Goal: Feedback & Contribution: Submit feedback/report problem

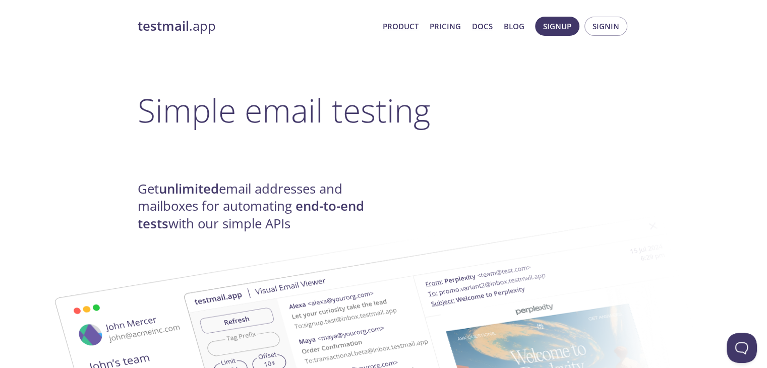
click at [477, 25] on link "Docs" at bounding box center [482, 26] width 21 height 13
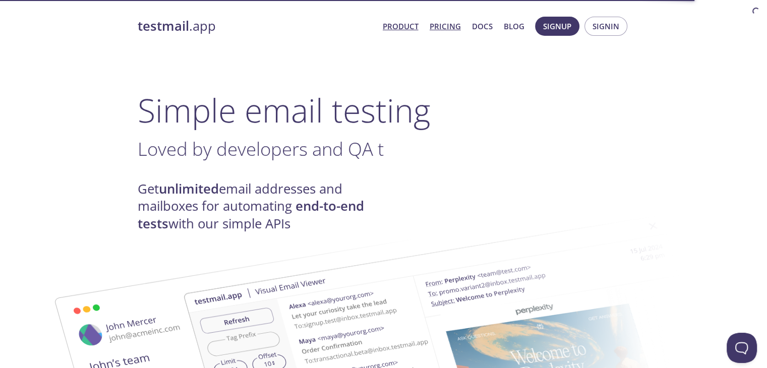
click at [450, 29] on link "Pricing" at bounding box center [445, 26] width 31 height 13
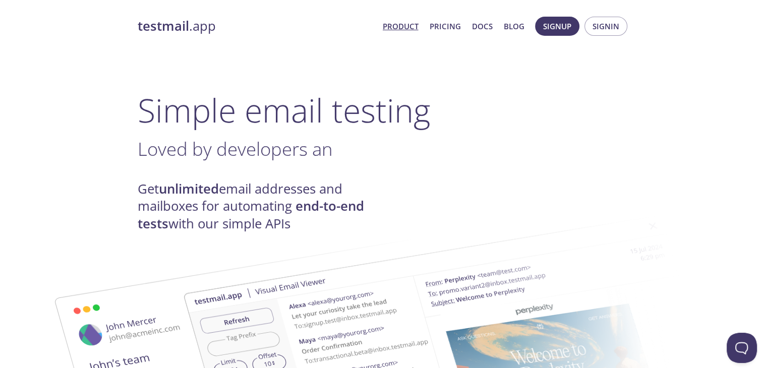
click at [368, 100] on h1 "Simple email testing" at bounding box center [384, 110] width 492 height 39
click at [408, 24] on link "Product" at bounding box center [401, 26] width 36 height 13
click at [478, 27] on link "Docs" at bounding box center [482, 26] width 21 height 13
click at [559, 21] on span "Signup" at bounding box center [557, 26] width 28 height 13
click at [547, 22] on span "Signup" at bounding box center [557, 26] width 28 height 13
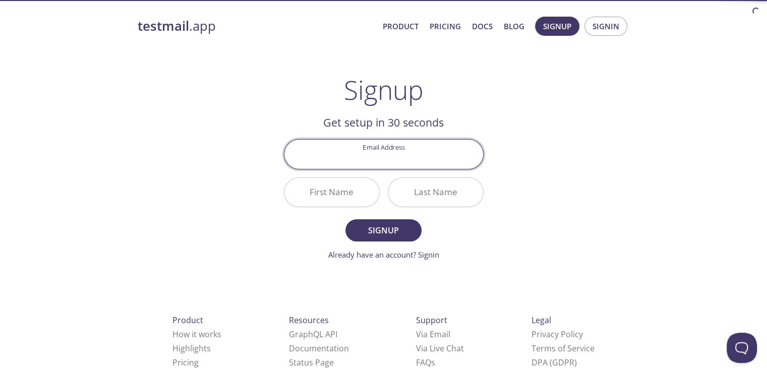
click at [402, 158] on input "Email Address" at bounding box center [383, 154] width 199 height 29
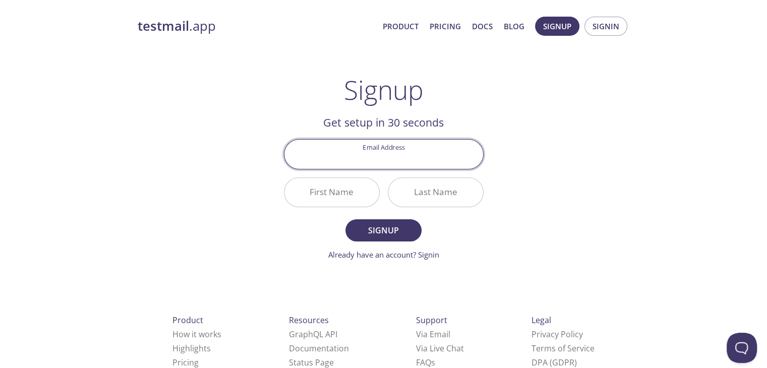
type input "solankimanish0045@gmail.com"
click at [341, 187] on input "First Name" at bounding box center [331, 192] width 95 height 29
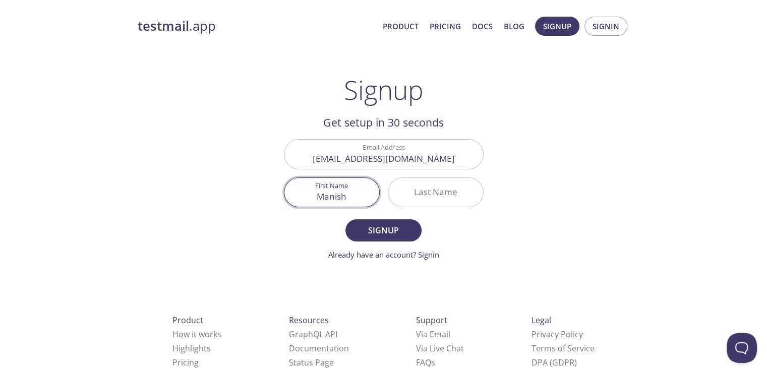
type input "Manish"
click at [423, 196] on input "Last Name" at bounding box center [435, 192] width 95 height 29
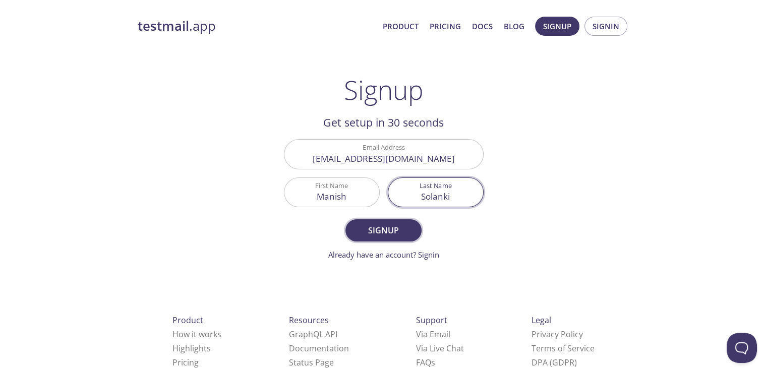
type input "Solanki"
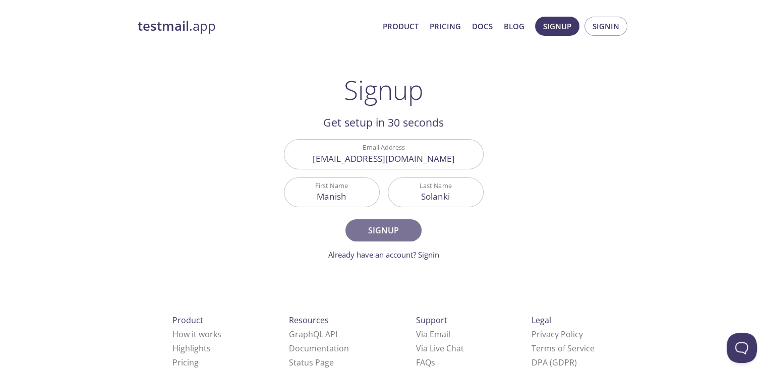
click at [385, 236] on span "Signup" at bounding box center [383, 230] width 53 height 14
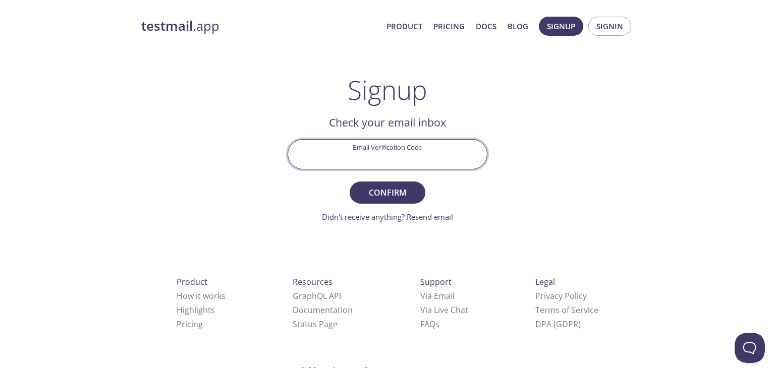
click at [372, 161] on input "Email Verification Code" at bounding box center [387, 154] width 199 height 29
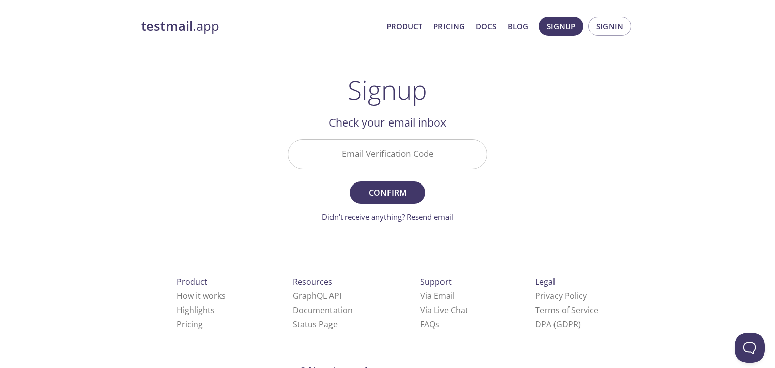
click at [563, 137] on div "testmail .app Product Pricing Docs Blog Signup Signin Signup Get setup in 30 se…" at bounding box center [387, 222] width 517 height 425
click at [406, 154] on input "Email Verification Code" at bounding box center [387, 154] width 199 height 29
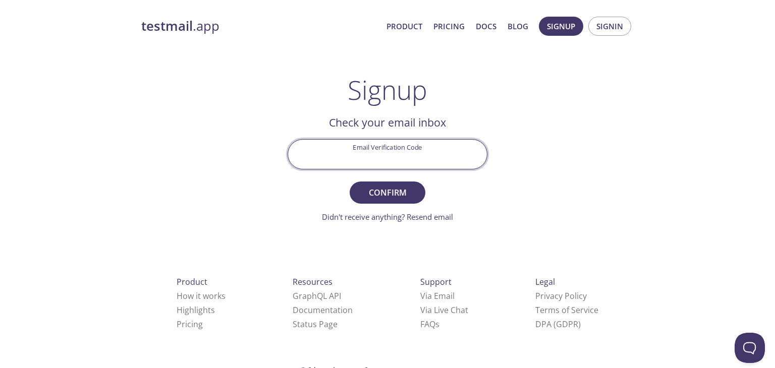
paste input "HDP6R6U"
type input "HDP6R6U"
click at [382, 193] on span "Confirm" at bounding box center [387, 193] width 53 height 14
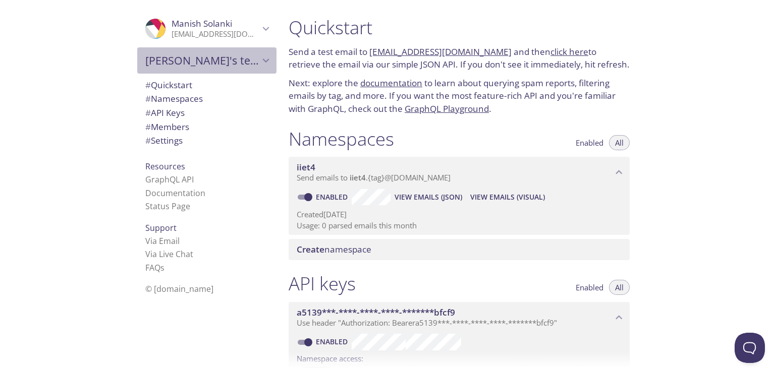
click at [240, 62] on span "Manish's team" at bounding box center [202, 60] width 114 height 14
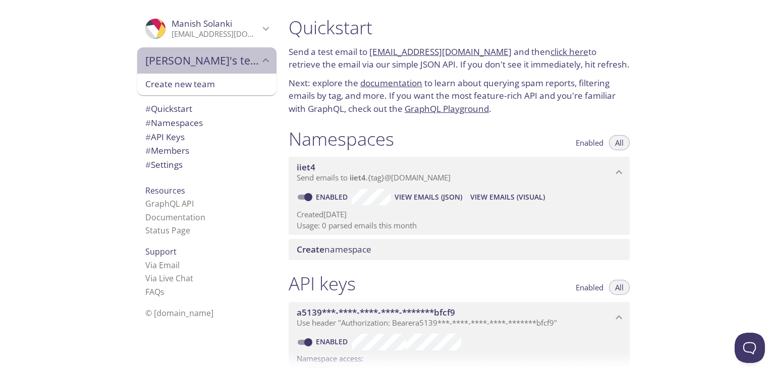
click at [240, 62] on span "Manish's team" at bounding box center [202, 60] width 114 height 14
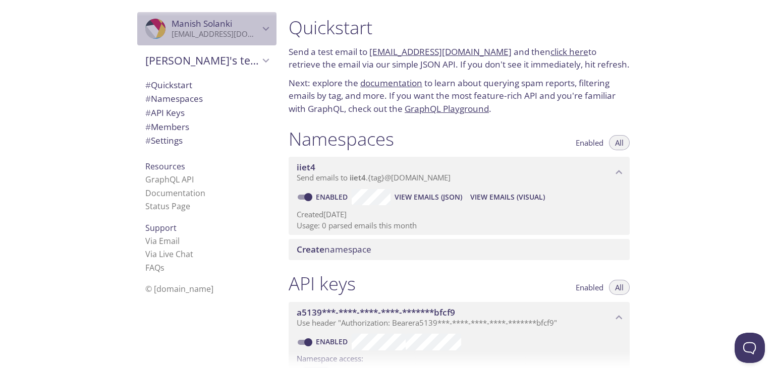
click at [238, 21] on span "Manish Solanki" at bounding box center [216, 23] width 88 height 11
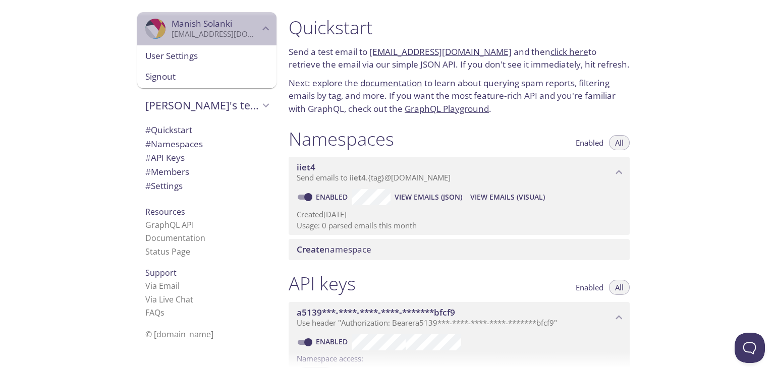
click at [238, 21] on span "Manish Solanki" at bounding box center [216, 23] width 88 height 11
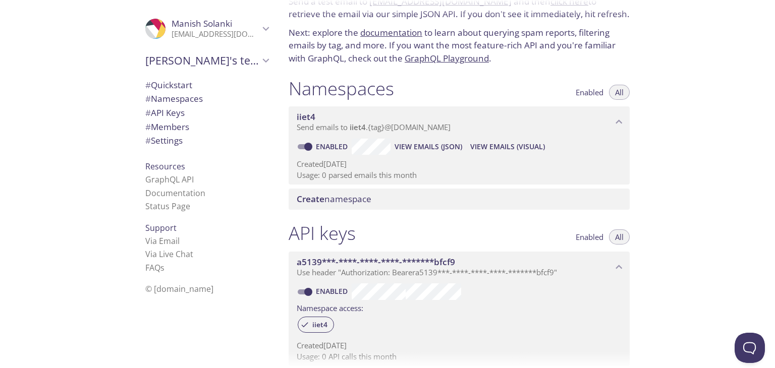
scroll to position [202, 0]
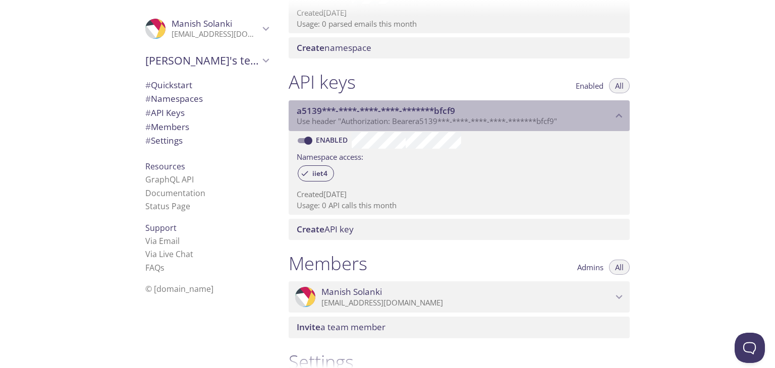
click at [557, 119] on span "Use header "Authorization: Bearer a5139***-****-****-****-*******bfcf9 "" at bounding box center [427, 121] width 260 height 10
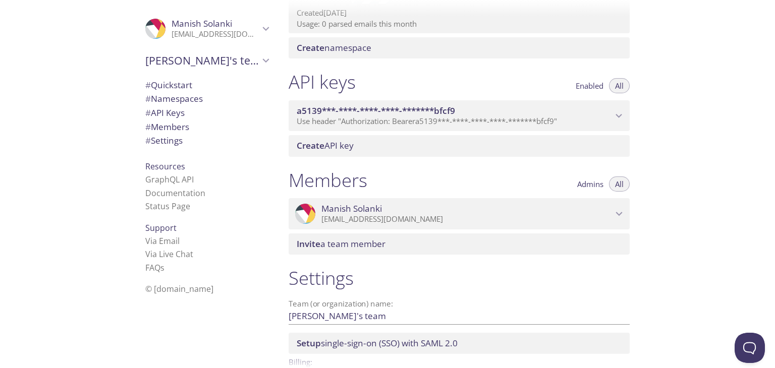
click at [557, 119] on span "Use header "Authorization: Bearer a5139***-****-****-****-*******bfcf9 "" at bounding box center [427, 121] width 260 height 10
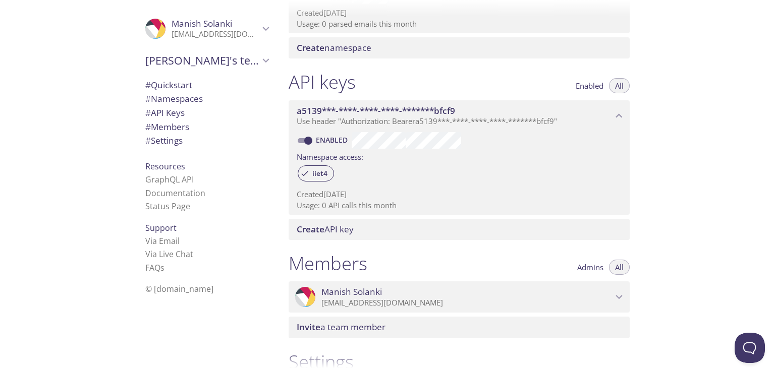
click at [557, 119] on span "Use header "Authorization: Bearer a5139***-****-****-****-*******bfcf9 "" at bounding box center [427, 121] width 260 height 10
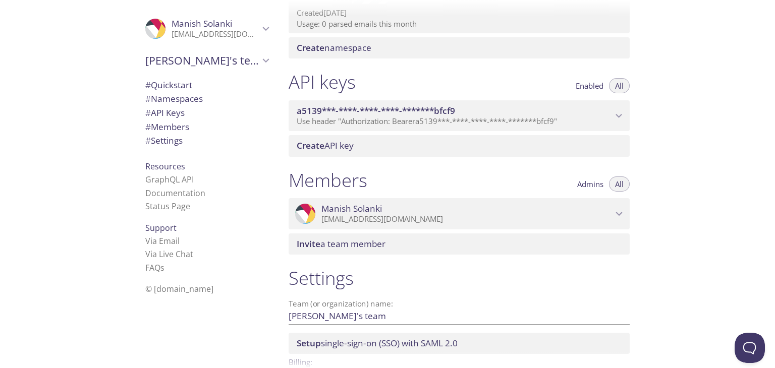
scroll to position [265, 0]
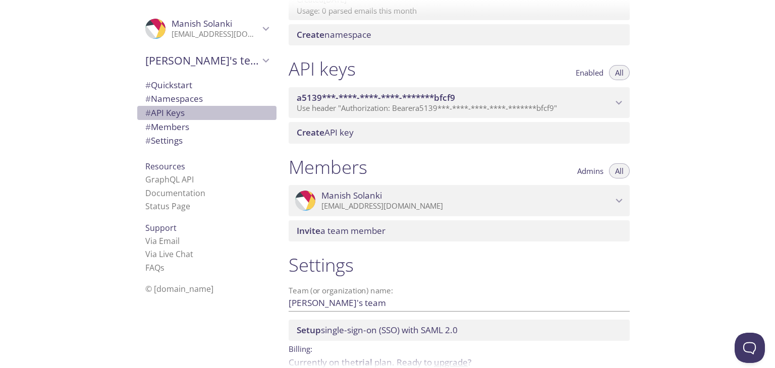
click at [173, 112] on span "# API Keys" at bounding box center [164, 113] width 39 height 12
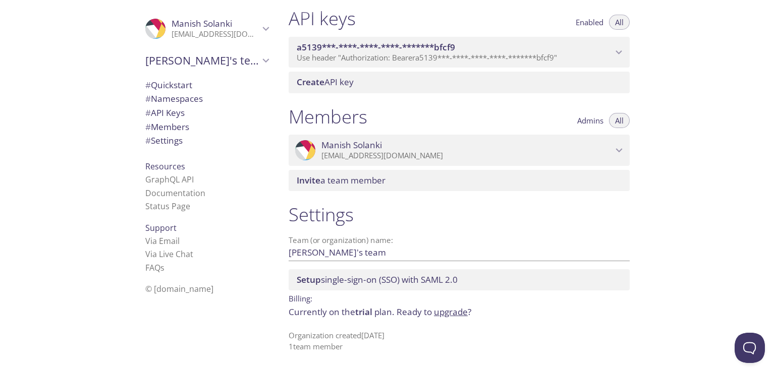
scroll to position [164, 0]
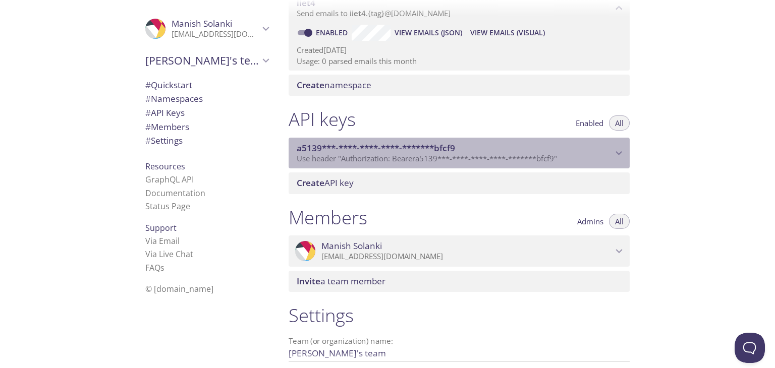
click at [606, 150] on span "a5139***-****-****-****-*******bfcf9" at bounding box center [455, 148] width 316 height 11
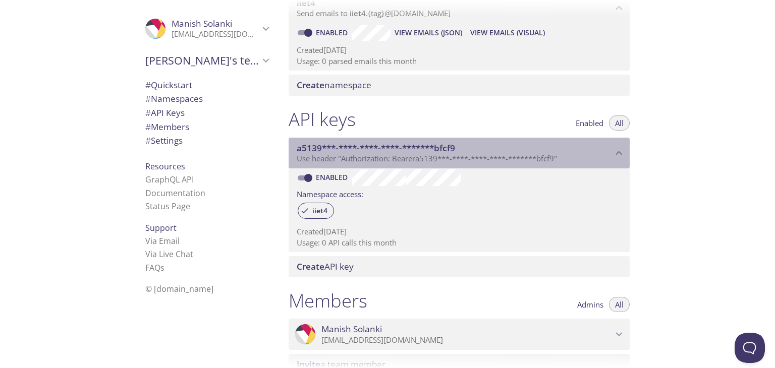
click at [607, 151] on span "a5139***-****-****-****-*******bfcf9" at bounding box center [455, 148] width 316 height 11
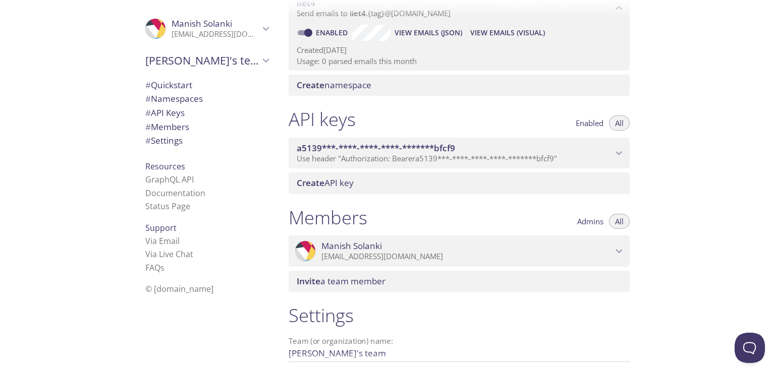
scroll to position [0, 0]
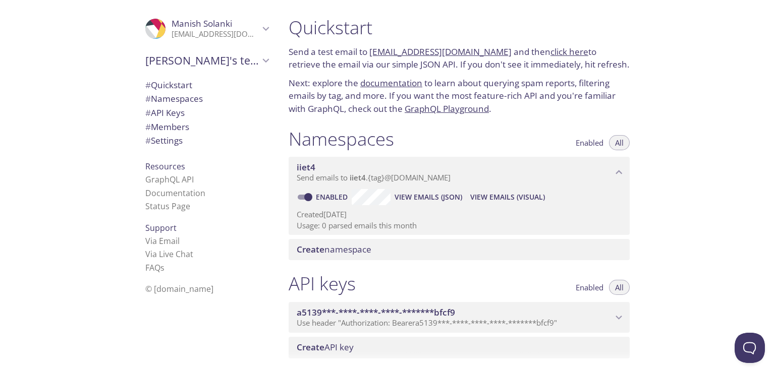
scroll to position [100, 0]
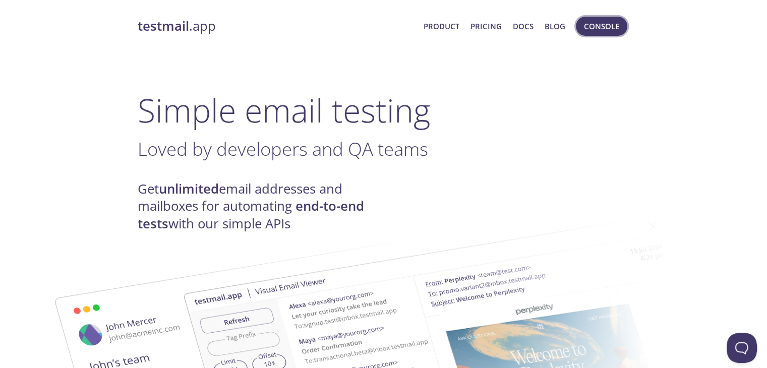
click at [599, 26] on span "Console" at bounding box center [601, 26] width 35 height 13
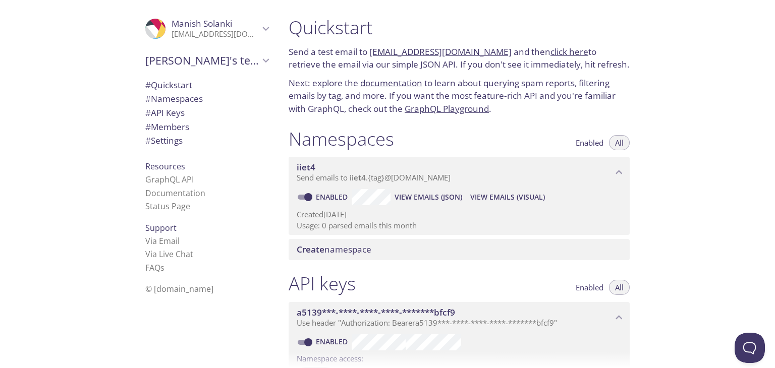
click at [243, 28] on span "[PERSON_NAME]" at bounding box center [216, 23] width 88 height 11
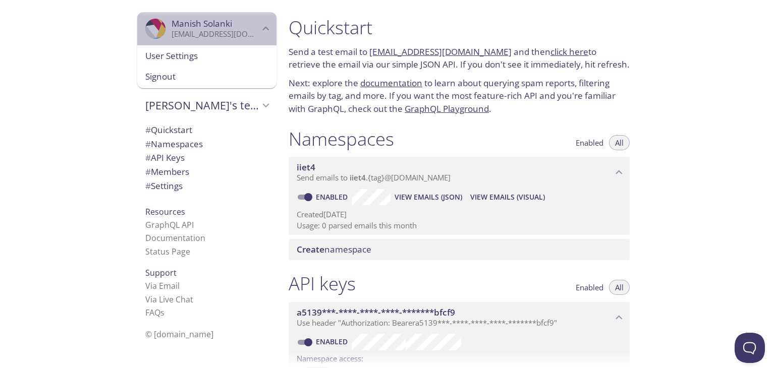
click at [243, 28] on span "[PERSON_NAME]" at bounding box center [216, 23] width 88 height 11
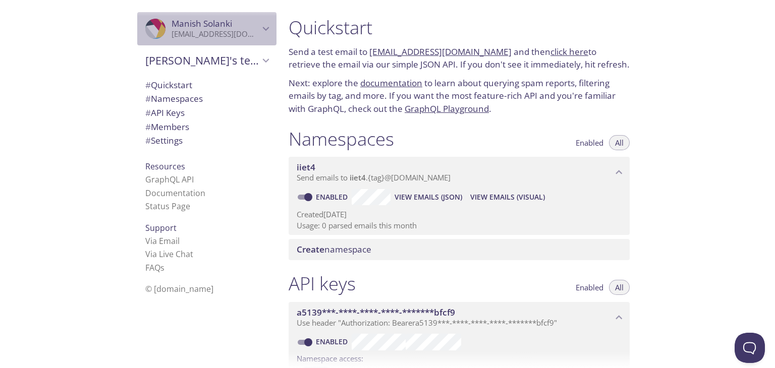
click at [243, 28] on span "[PERSON_NAME]" at bounding box center [216, 23] width 88 height 11
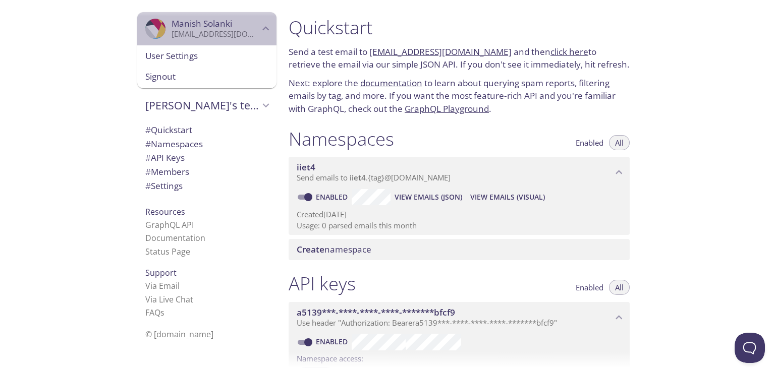
click at [244, 28] on span "[PERSON_NAME]" at bounding box center [216, 23] width 88 height 11
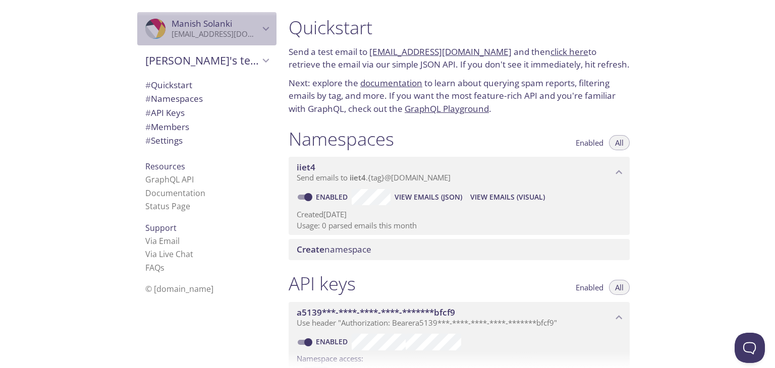
click at [244, 28] on span "[PERSON_NAME]" at bounding box center [216, 23] width 88 height 11
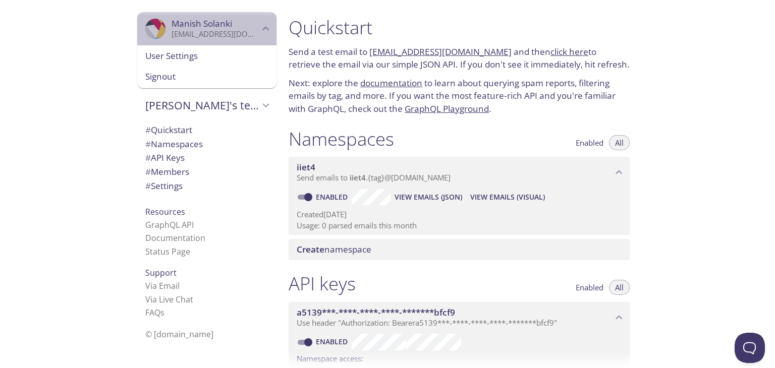
click at [244, 28] on span "[PERSON_NAME]" at bounding box center [216, 23] width 88 height 11
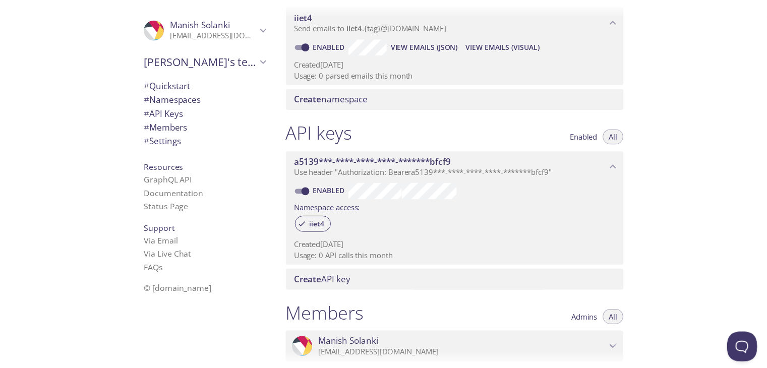
scroll to position [349, 0]
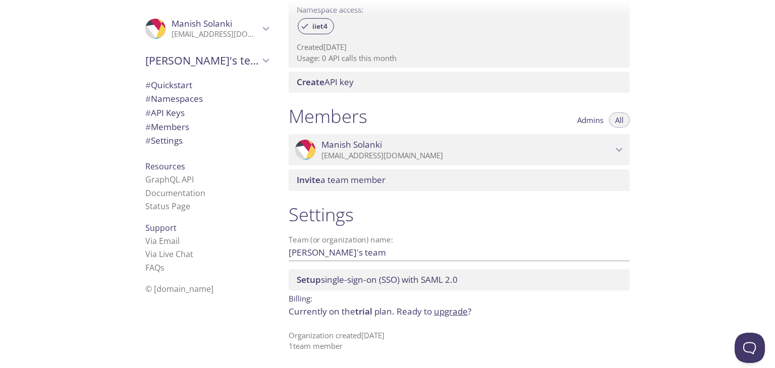
click at [462, 315] on link "upgrade" at bounding box center [451, 312] width 34 height 12
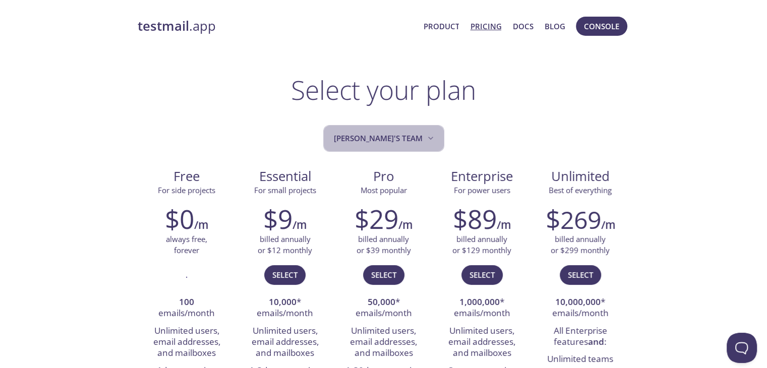
click at [424, 136] on button "[PERSON_NAME]'s team" at bounding box center [383, 138] width 121 height 27
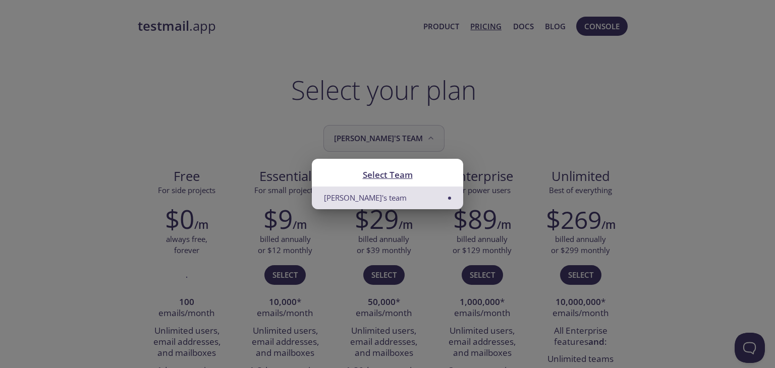
click at [420, 138] on div "Select Team Manish's team" at bounding box center [387, 184] width 775 height 368
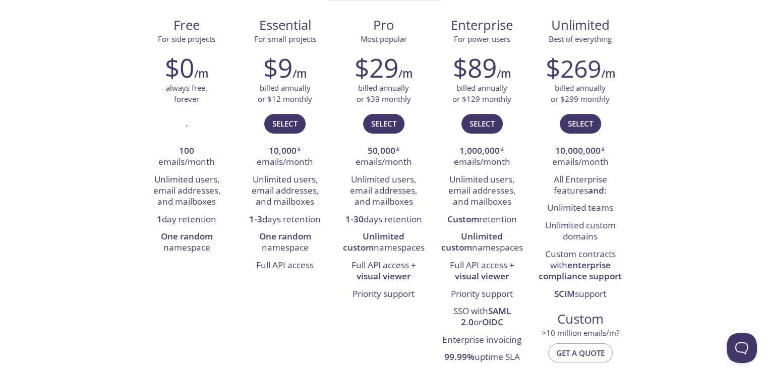
scroll to position [101, 0]
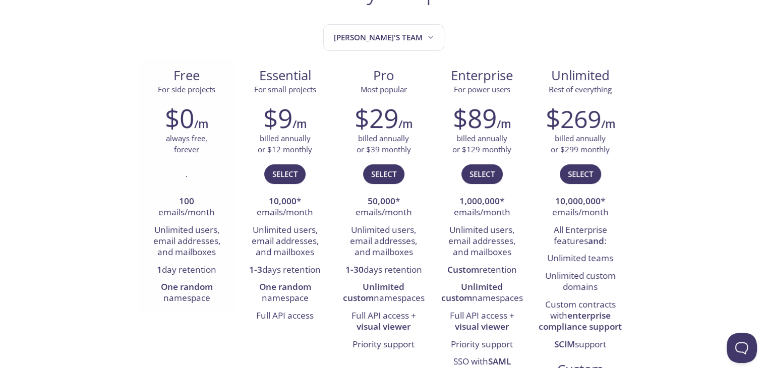
click at [197, 89] on span "For side projects" at bounding box center [187, 89] width 58 height 10
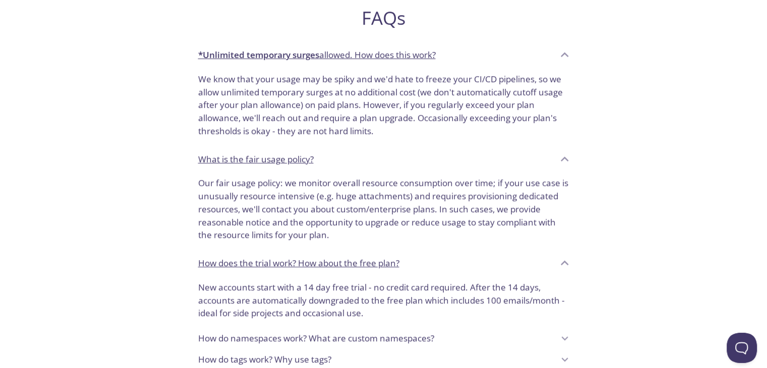
scroll to position [816, 0]
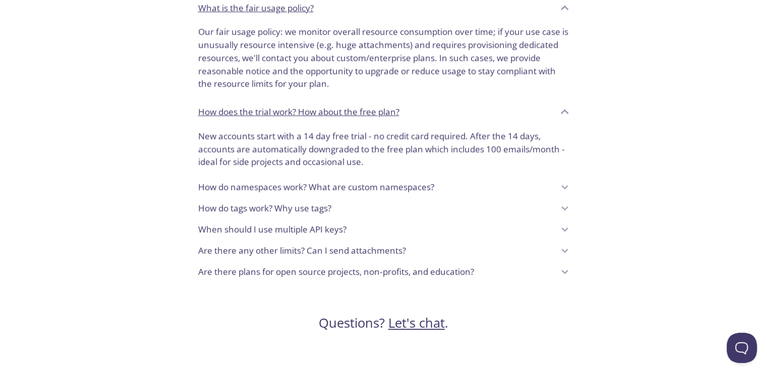
click at [539, 182] on div "How do namespaces work? What are custom namespaces?" at bounding box center [376, 187] width 356 height 17
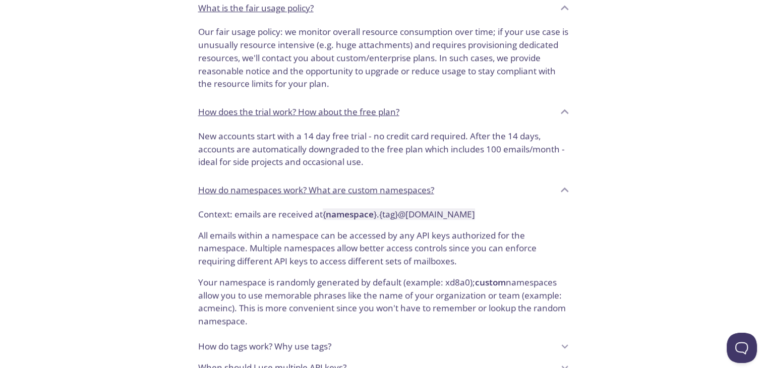
click at [539, 182] on div "How do namespaces work? What are custom namespaces?" at bounding box center [376, 190] width 356 height 17
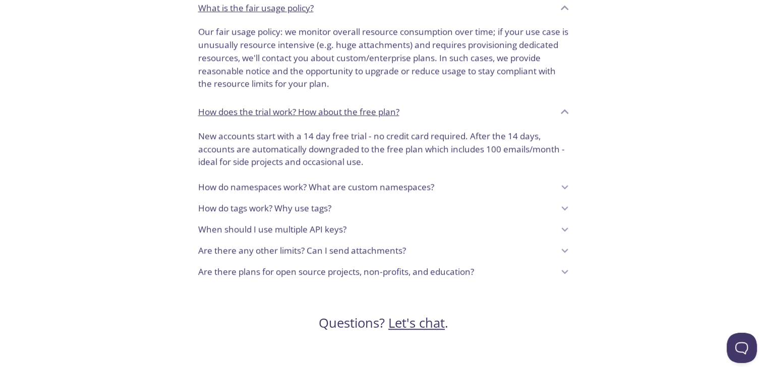
scroll to position [917, 0]
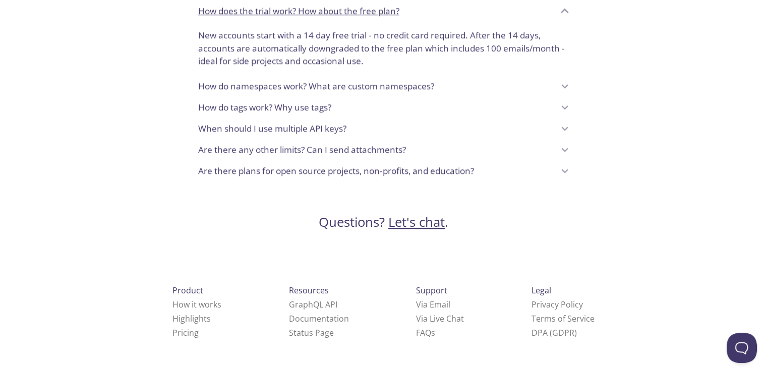
click at [504, 112] on div "How do tags work? Why use tags?" at bounding box center [376, 107] width 356 height 17
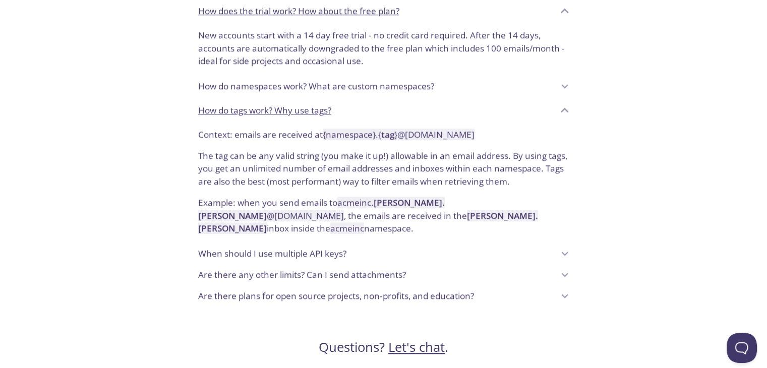
click at [504, 112] on div "How do tags work? Why use tags?" at bounding box center [376, 110] width 356 height 17
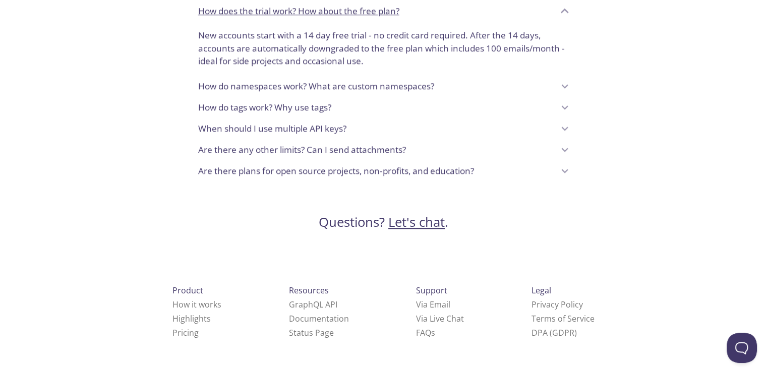
click at [499, 129] on div "When should I use multiple API keys?" at bounding box center [376, 128] width 356 height 17
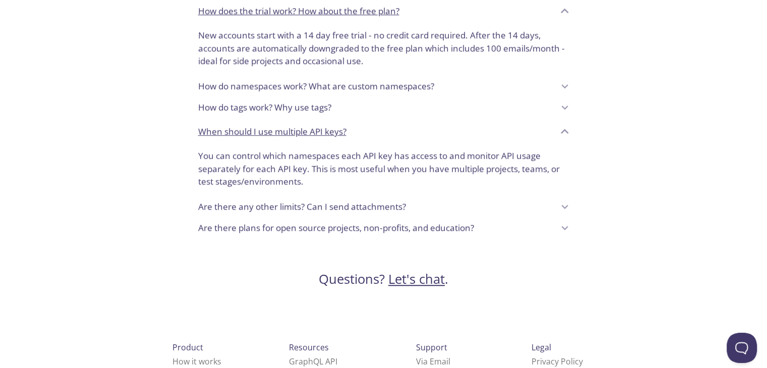
click at [499, 129] on div "When should I use multiple API keys?" at bounding box center [376, 131] width 356 height 17
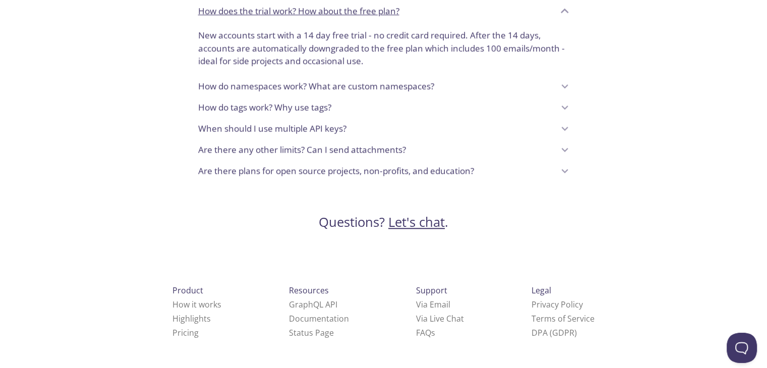
click at [448, 144] on div "Are there any other limits? Can I send attachments?" at bounding box center [376, 149] width 356 height 17
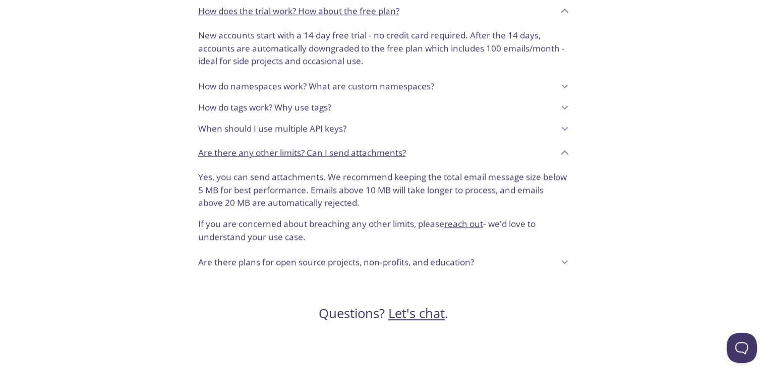
click at [449, 144] on div "Are there any other limits? Can I send attachments?" at bounding box center [376, 152] width 356 height 17
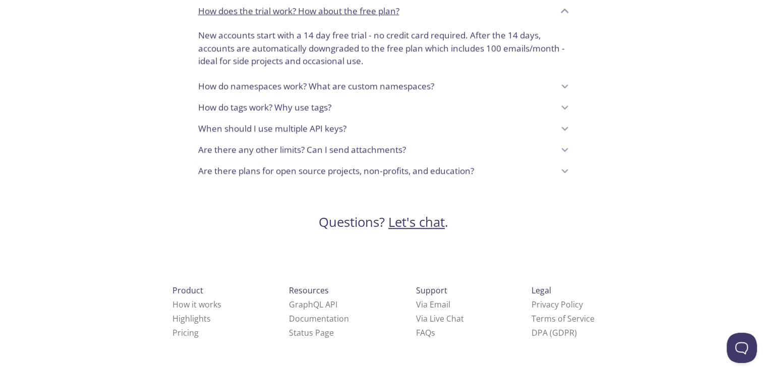
click at [462, 170] on p "Are there plans for open source projects, non-profits, and education?" at bounding box center [336, 170] width 276 height 13
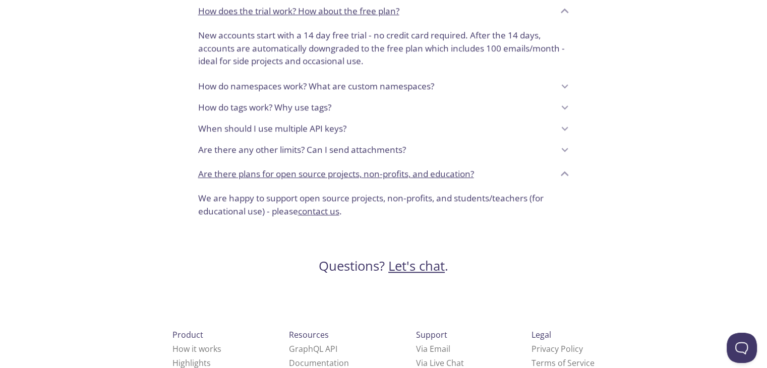
click at [450, 175] on p "Are there plans for open source projects, non-profits, and education?" at bounding box center [336, 173] width 276 height 13
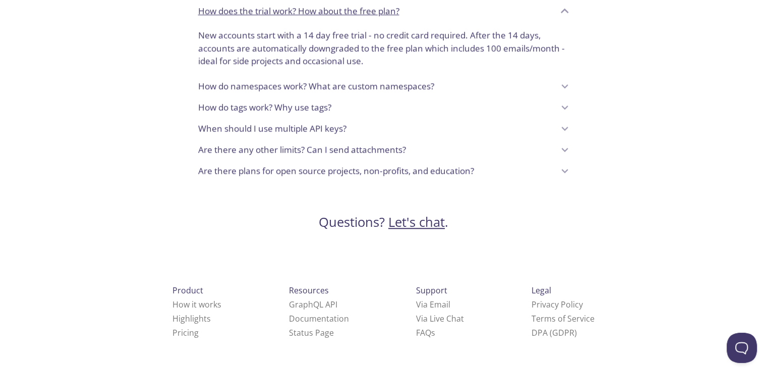
click at [448, 170] on p "Are there plans for open source projects, non-profits, and education?" at bounding box center [336, 170] width 276 height 13
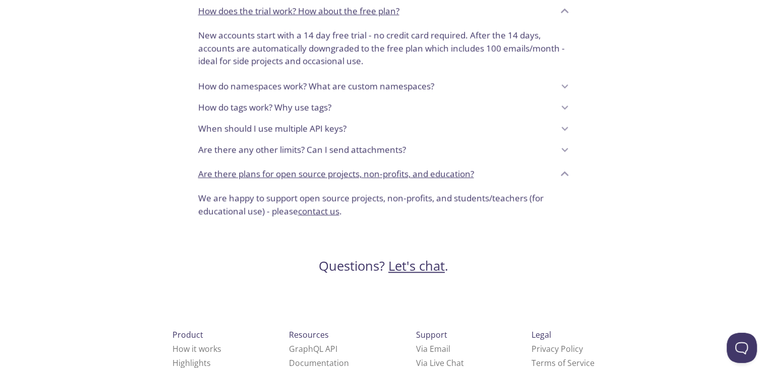
click at [486, 201] on p "We are happy to support open source projects, non-profits, and students/teacher…" at bounding box center [383, 205] width 371 height 26
click at [328, 200] on p "We are happy to support open source projects, non-profits, and students/teacher…" at bounding box center [383, 205] width 371 height 26
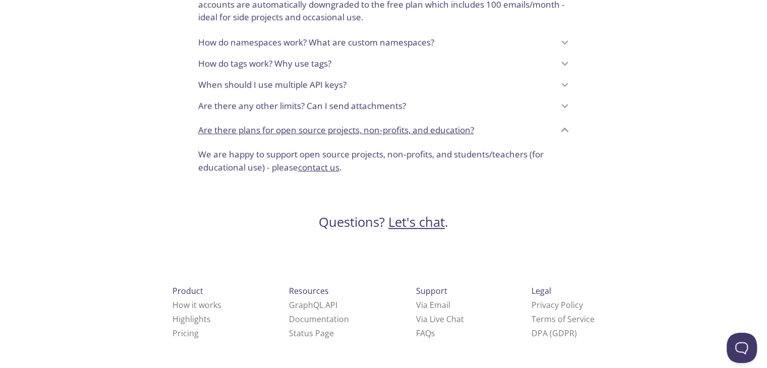
click at [312, 167] on link "contact us" at bounding box center [318, 167] width 41 height 12
click at [316, 165] on link "contact us" at bounding box center [318, 167] width 41 height 12
click at [316, 166] on link "contact us" at bounding box center [318, 167] width 41 height 12
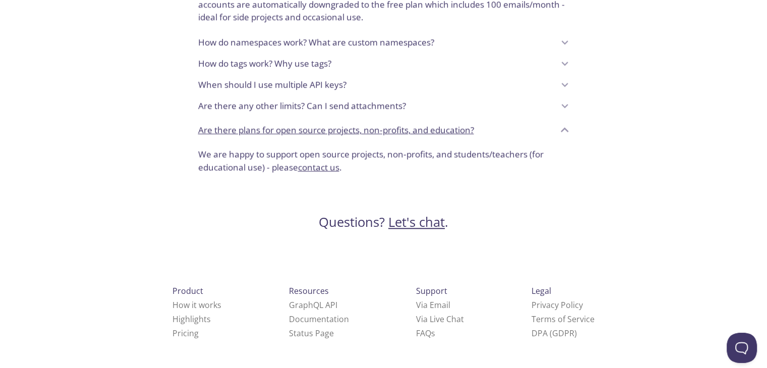
click at [316, 166] on link "contact us" at bounding box center [318, 167] width 41 height 12
click at [317, 167] on link "contact us" at bounding box center [318, 167] width 41 height 12
click at [319, 166] on link "contact us" at bounding box center [318, 167] width 41 height 12
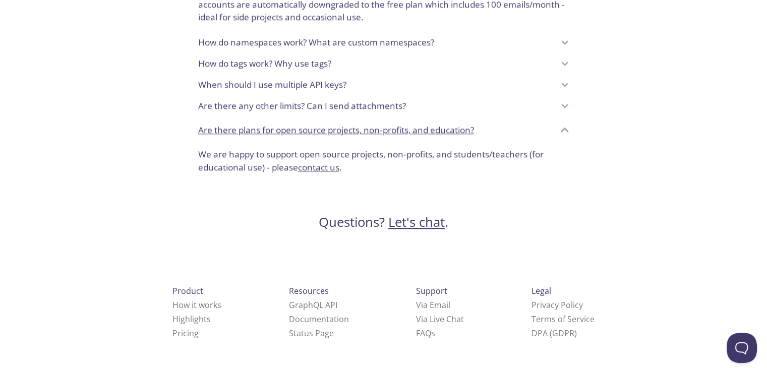
click at [324, 169] on link "contact us" at bounding box center [318, 167] width 41 height 12
click at [321, 169] on link "contact us" at bounding box center [318, 167] width 41 height 12
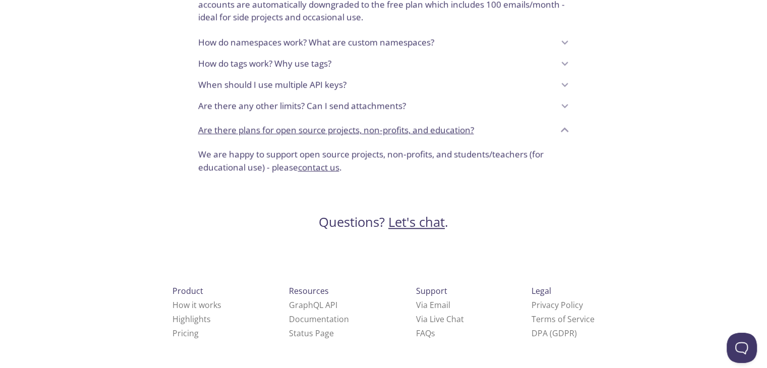
click at [321, 169] on link "contact us" at bounding box center [318, 167] width 41 height 12
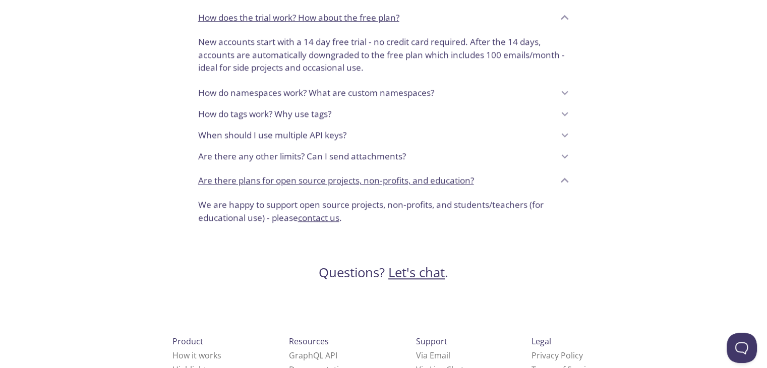
scroll to position [860, 0]
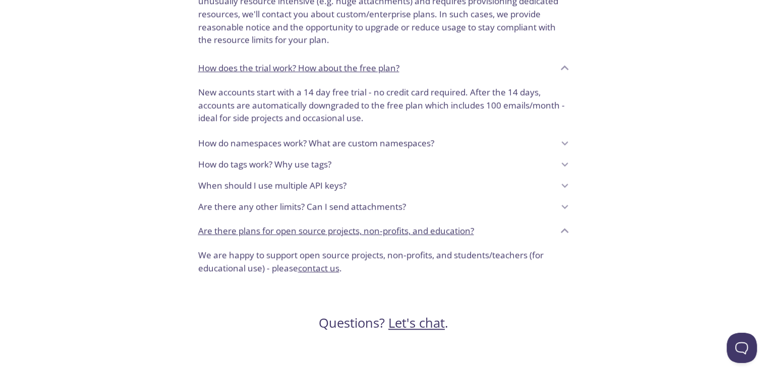
click at [445, 217] on div "Are there plans for open source projects, non-profits, and education?" at bounding box center [383, 230] width 387 height 27
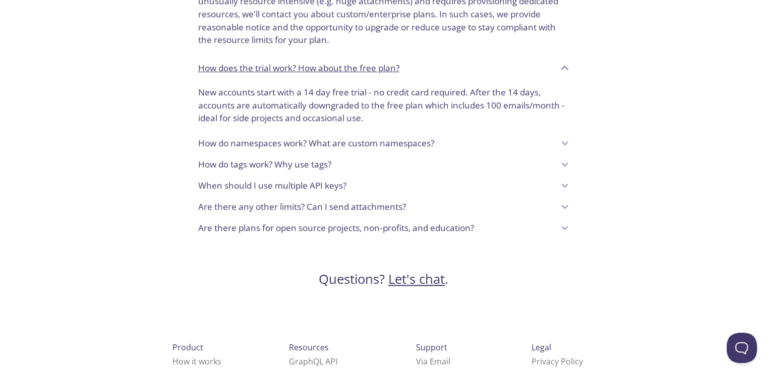
click at [443, 227] on p "Are there plans for open source projects, non-profits, and education?" at bounding box center [336, 227] width 276 height 13
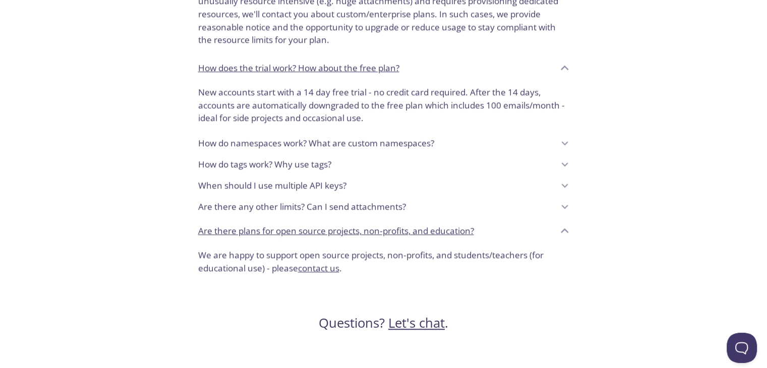
click at [443, 227] on p "Are there plans for open source projects, non-profits, and education?" at bounding box center [336, 230] width 276 height 13
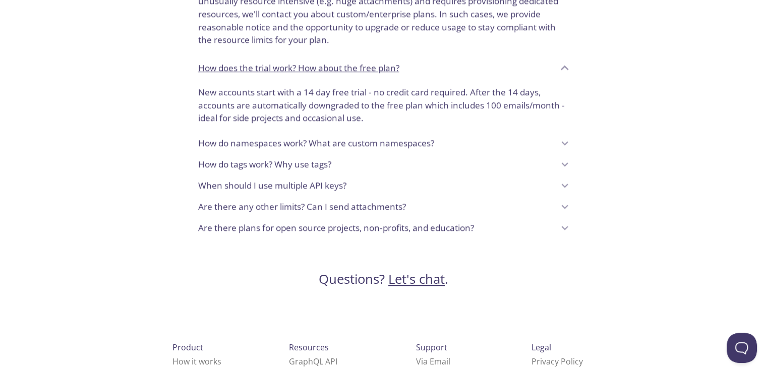
click at [443, 227] on p "Are there plans for open source projects, non-profits, and education?" at bounding box center [336, 227] width 276 height 13
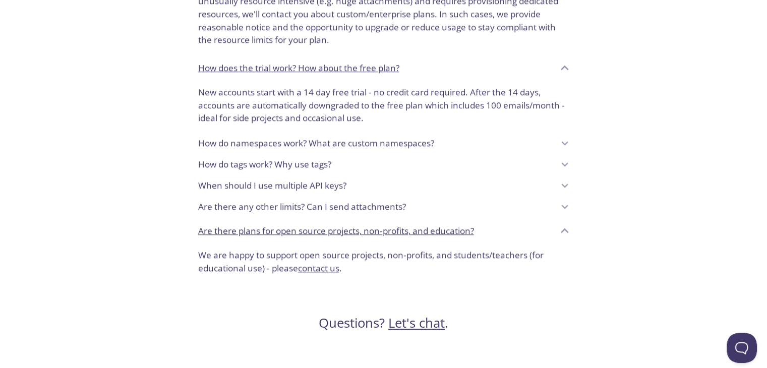
click at [443, 227] on p "Are there plans for open source projects, non-profits, and education?" at bounding box center [336, 230] width 276 height 13
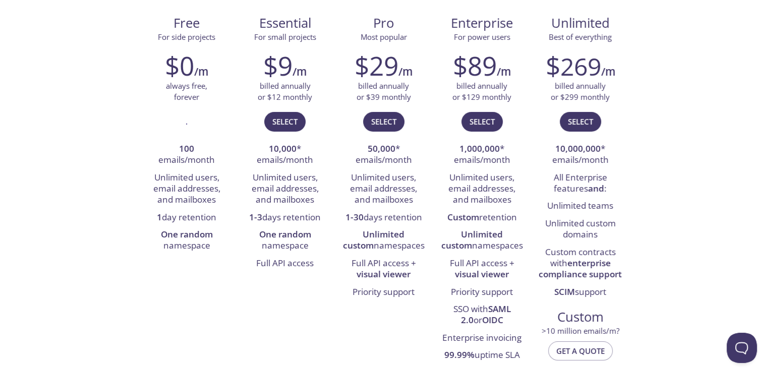
scroll to position [0, 0]
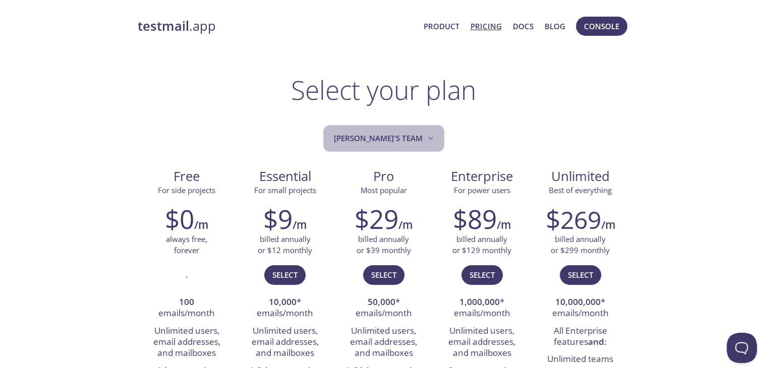
click at [403, 140] on span "[PERSON_NAME]'s team" at bounding box center [385, 139] width 102 height 14
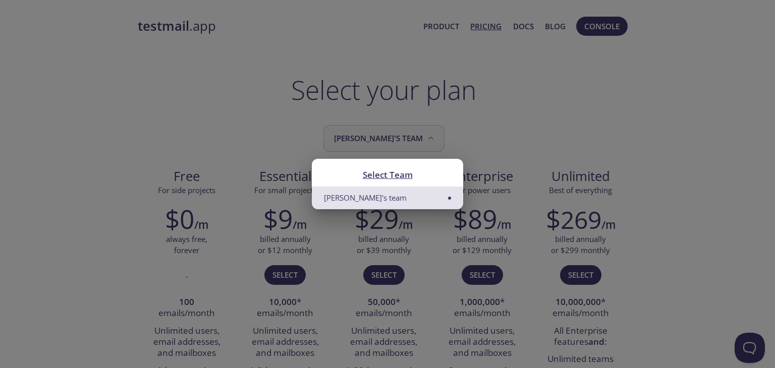
click at [403, 140] on div "Select Team Manish's team" at bounding box center [387, 184] width 775 height 368
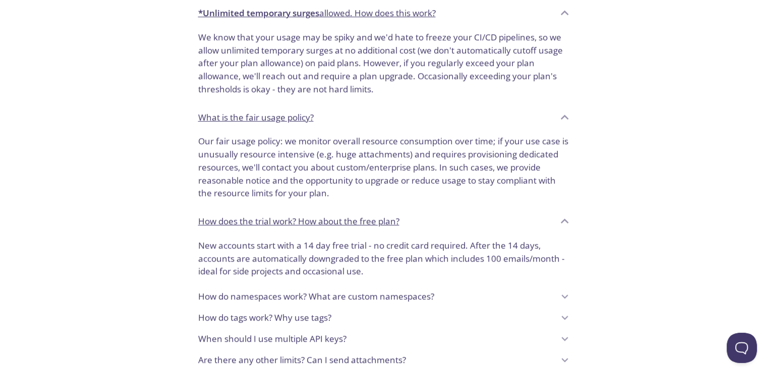
scroll to position [917, 0]
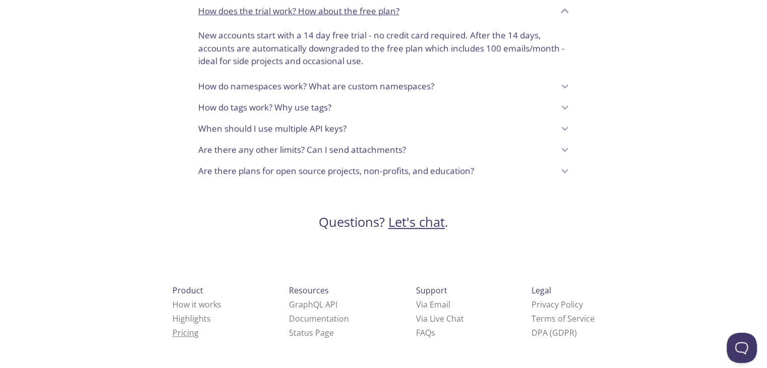
click at [173, 329] on link "Pricing" at bounding box center [186, 332] width 26 height 11
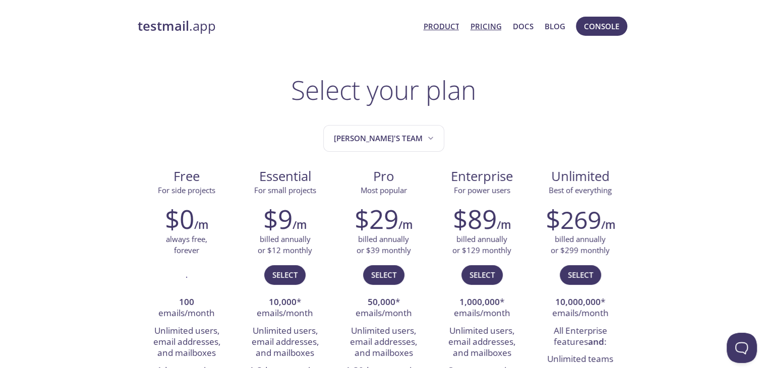
click at [442, 27] on link "Product" at bounding box center [441, 26] width 36 height 13
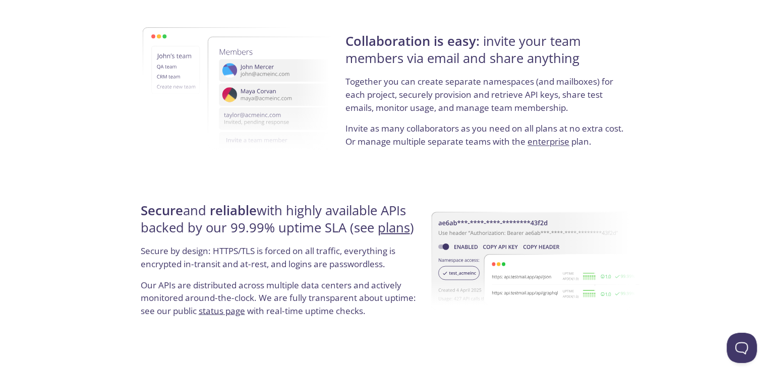
scroll to position [1939, 0]
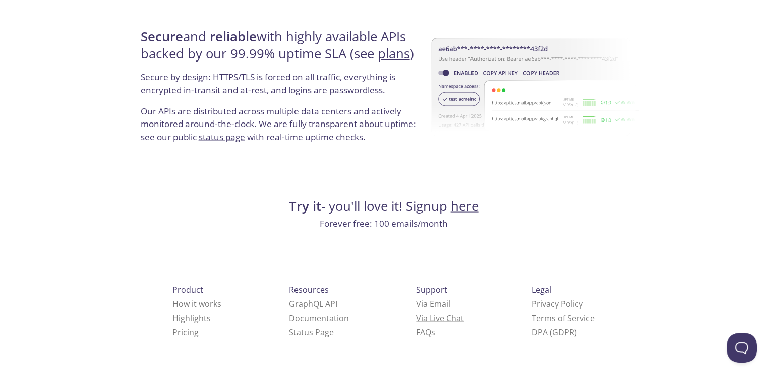
click at [416, 318] on link "Via Live Chat" at bounding box center [440, 318] width 48 height 11
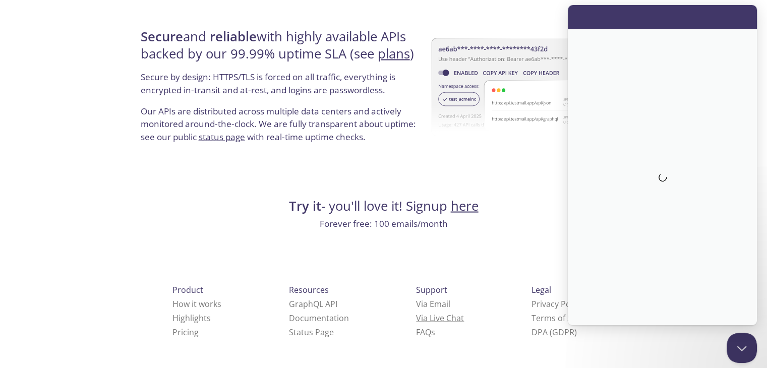
scroll to position [0, 0]
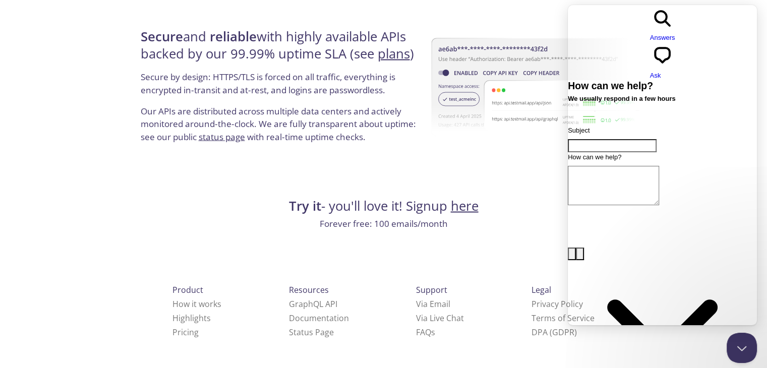
click at [630, 139] on input "Subject" at bounding box center [612, 145] width 89 height 13
type input "i want to get student pack offer from github student pack"
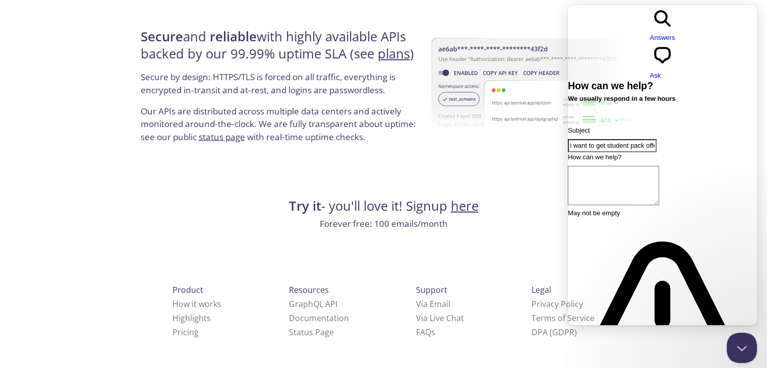
click at [638, 166] on textarea "How can we help?" at bounding box center [613, 185] width 91 height 39
click at [622, 166] on textarea "Give me my" at bounding box center [613, 185] width 91 height 39
paste textarea "About Testmail Get unlimited email addresses and mailboxes for automating email…"
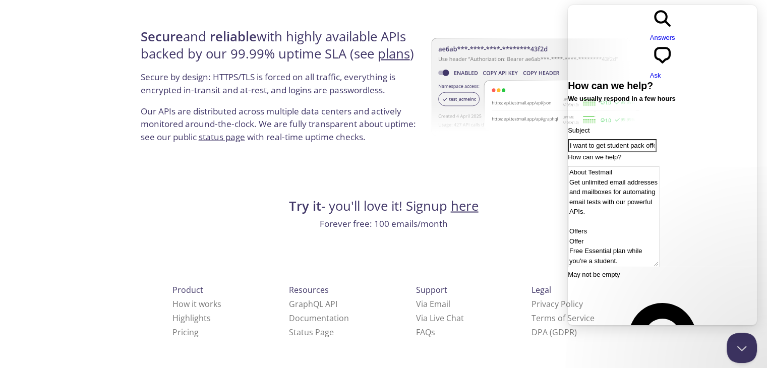
scroll to position [25, 0]
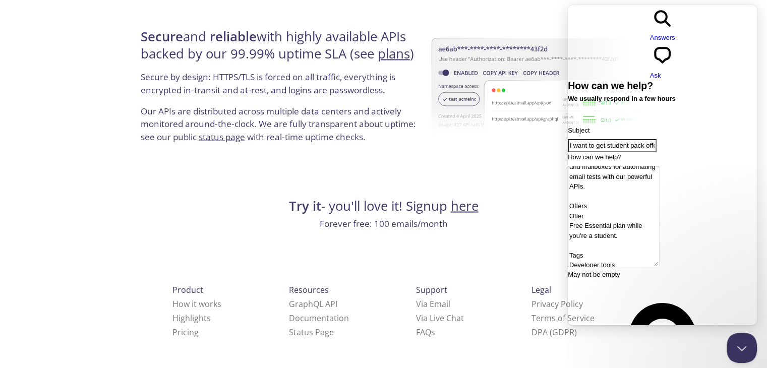
type textarea "About Testmail Get unlimited email addresses and mailboxes for automating email…"
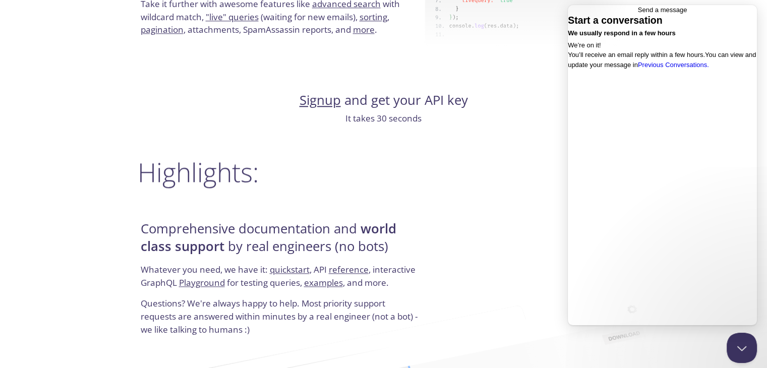
scroll to position [880, 0]
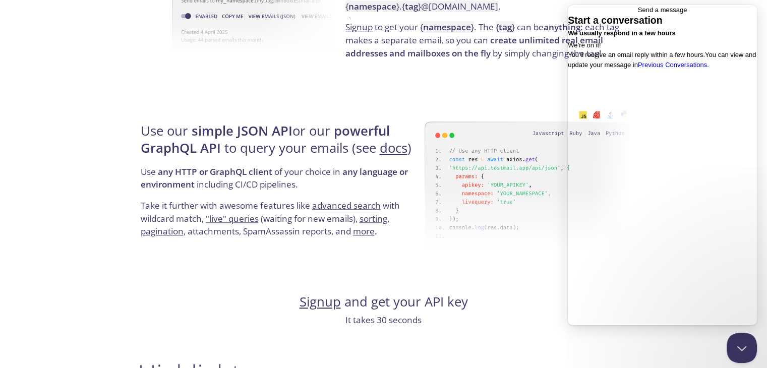
click at [638, 11] on span "Go back" at bounding box center [638, 10] width 0 height 8
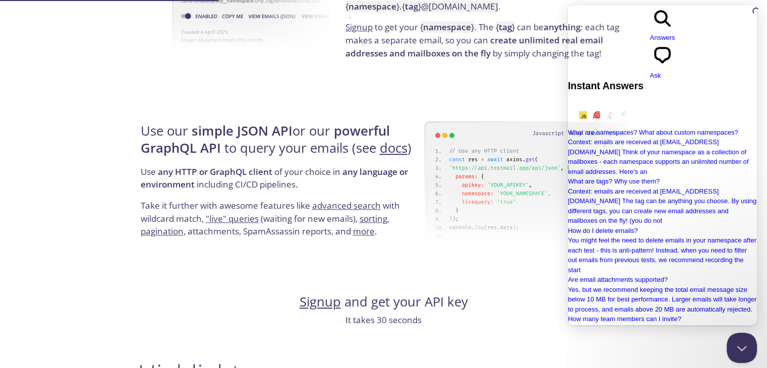
click at [505, 143] on img at bounding box center [527, 178] width 205 height 159
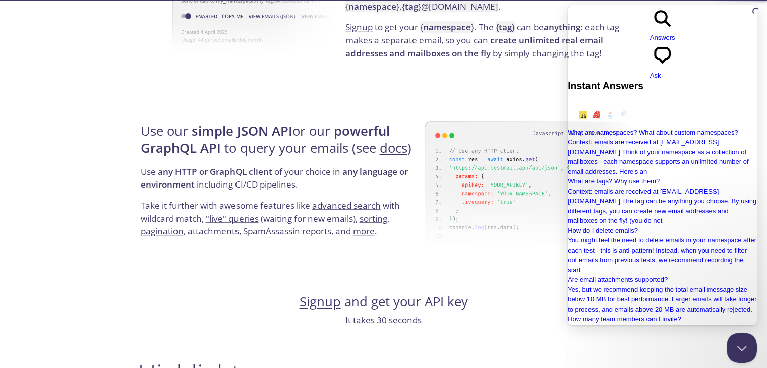
scroll to position [164, 0]
